Goal: Unclear

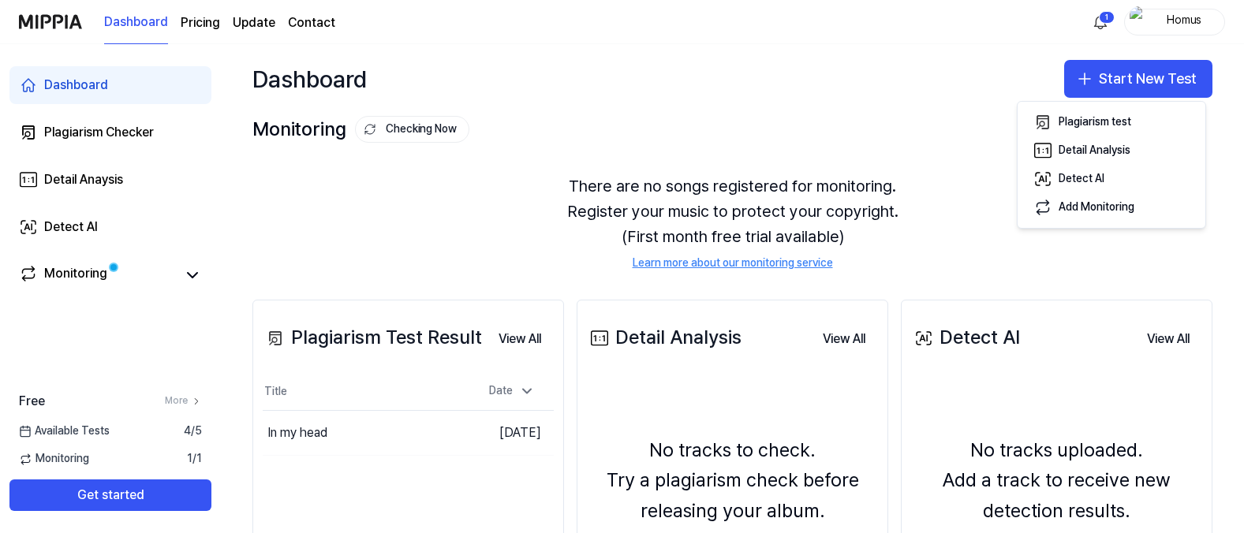
scroll to position [7, 0]
